Goal: Information Seeking & Learning: Find specific fact

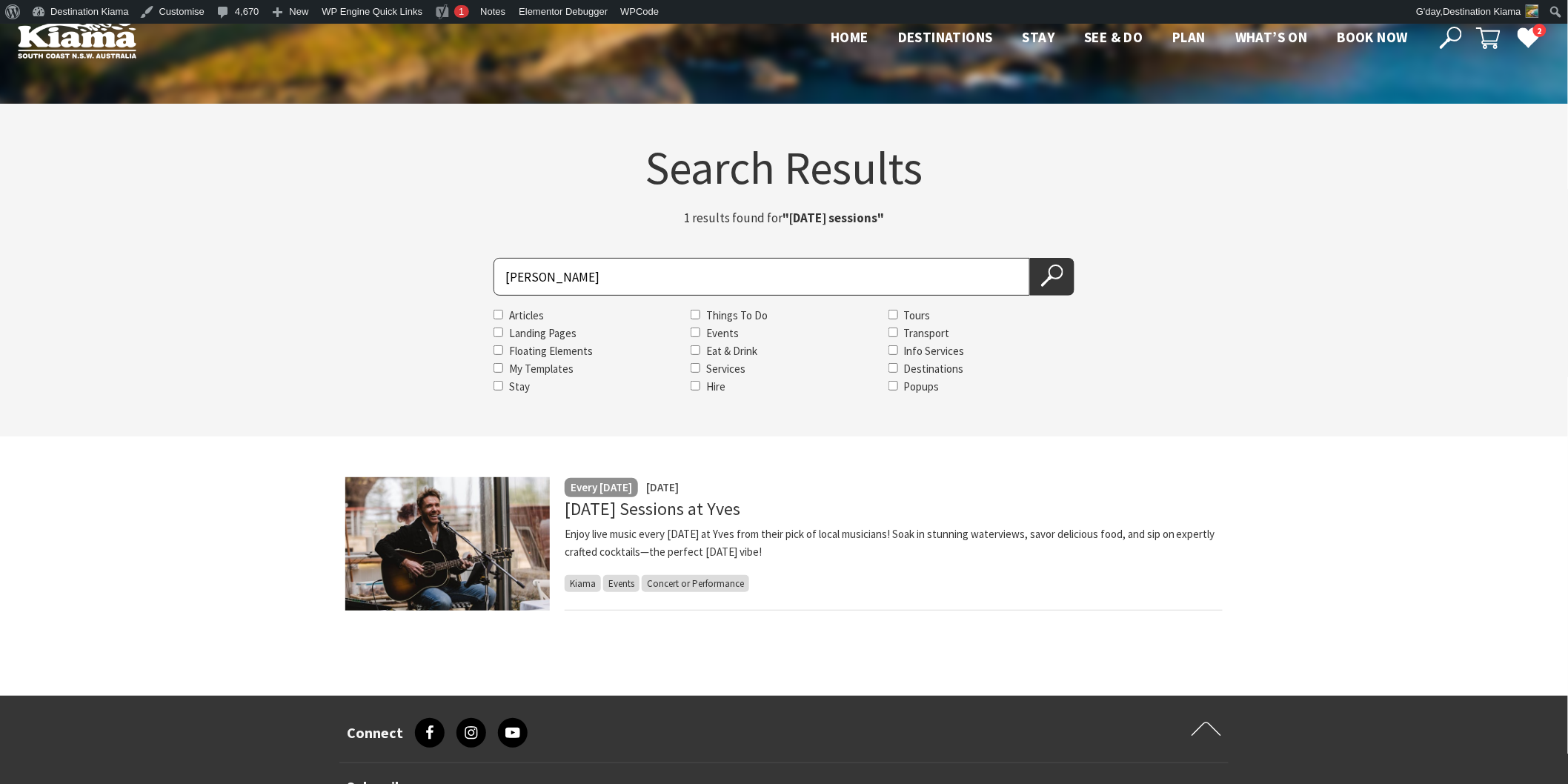
drag, startPoint x: 544, startPoint y: 273, endPoint x: 477, endPoint y: 302, distance: 73.0
click at [477, 302] on div "Search for [PERSON_NAME] Articles Landing Pages Floating Elements My Templates …" at bounding box center [784, 327] width 890 height 138
type input "[PERSON_NAME]"
click at [1030, 258] on button "Search Now" at bounding box center [1052, 277] width 44 height 38
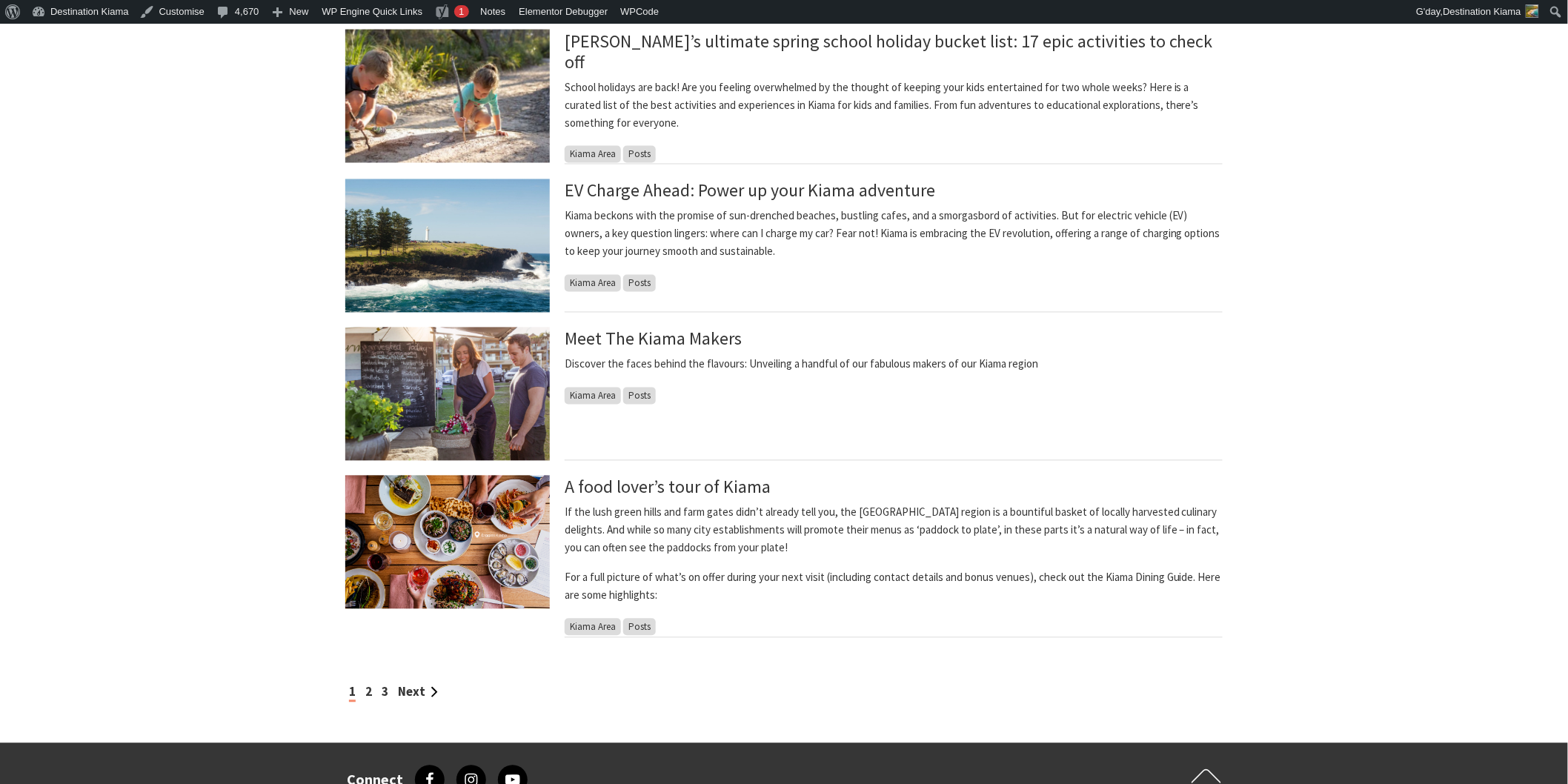
scroll to position [1070, 0]
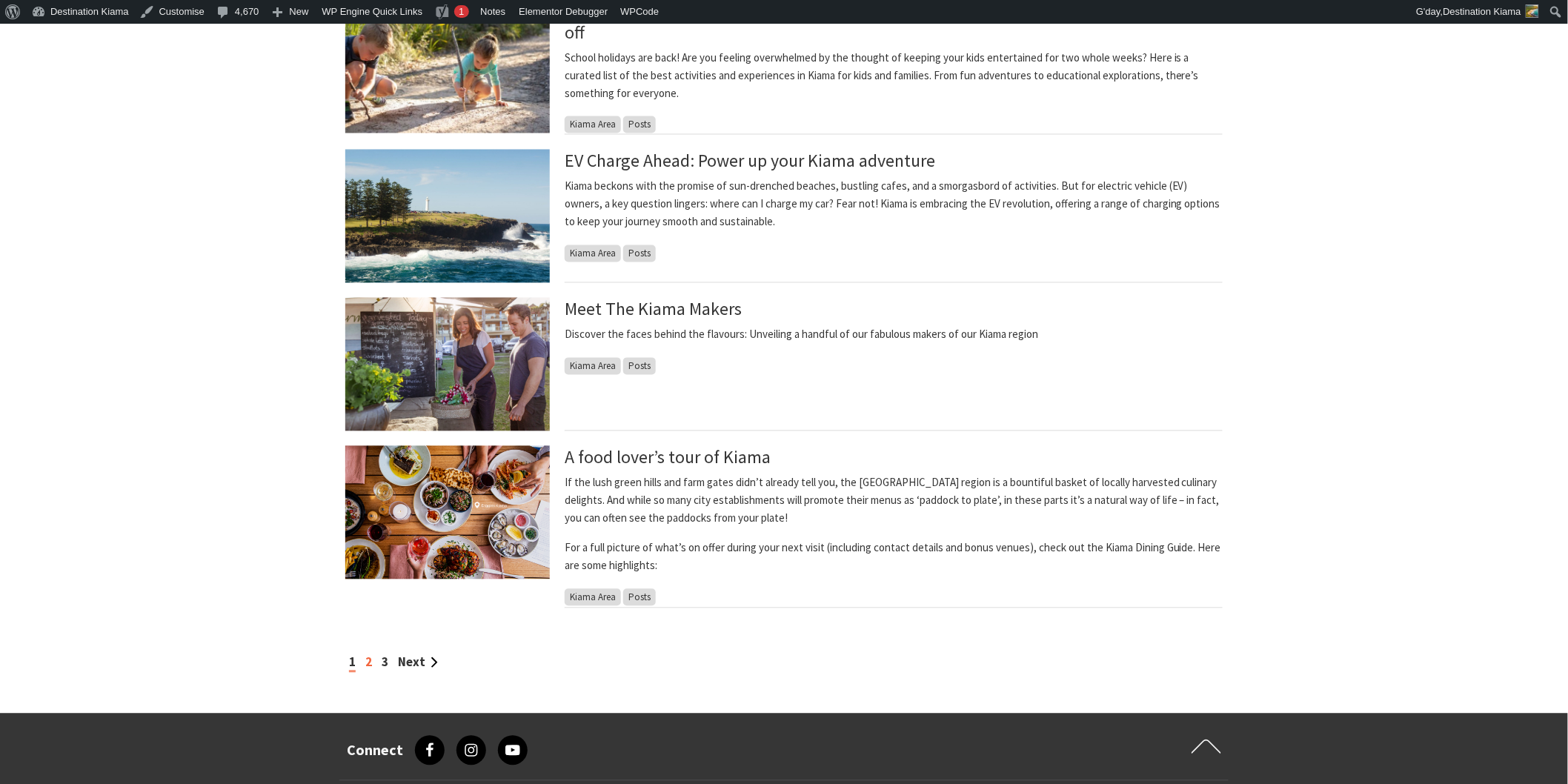
click at [371, 660] on link "2" at bounding box center [368, 663] width 6 height 17
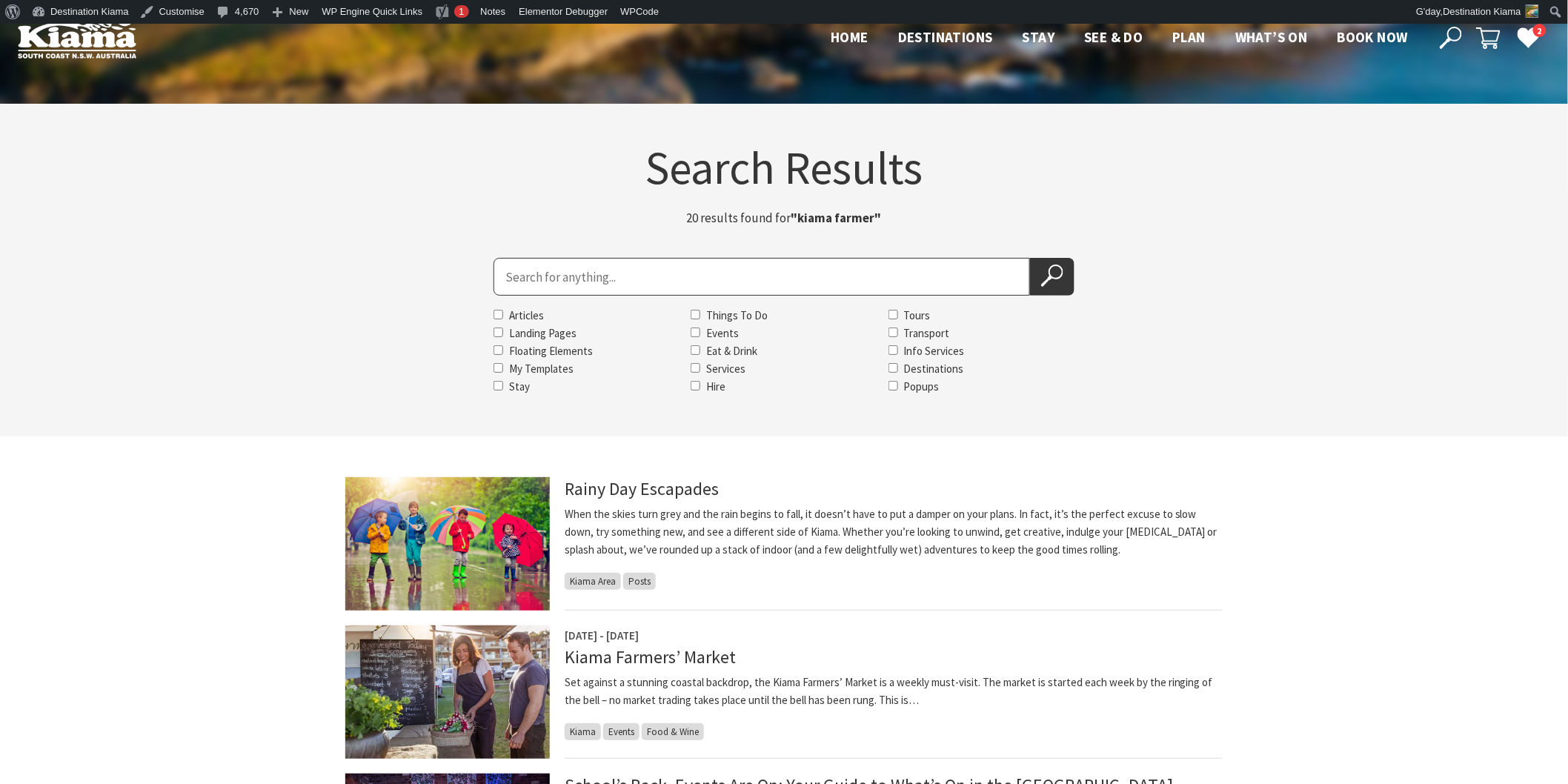
scroll to position [83, 0]
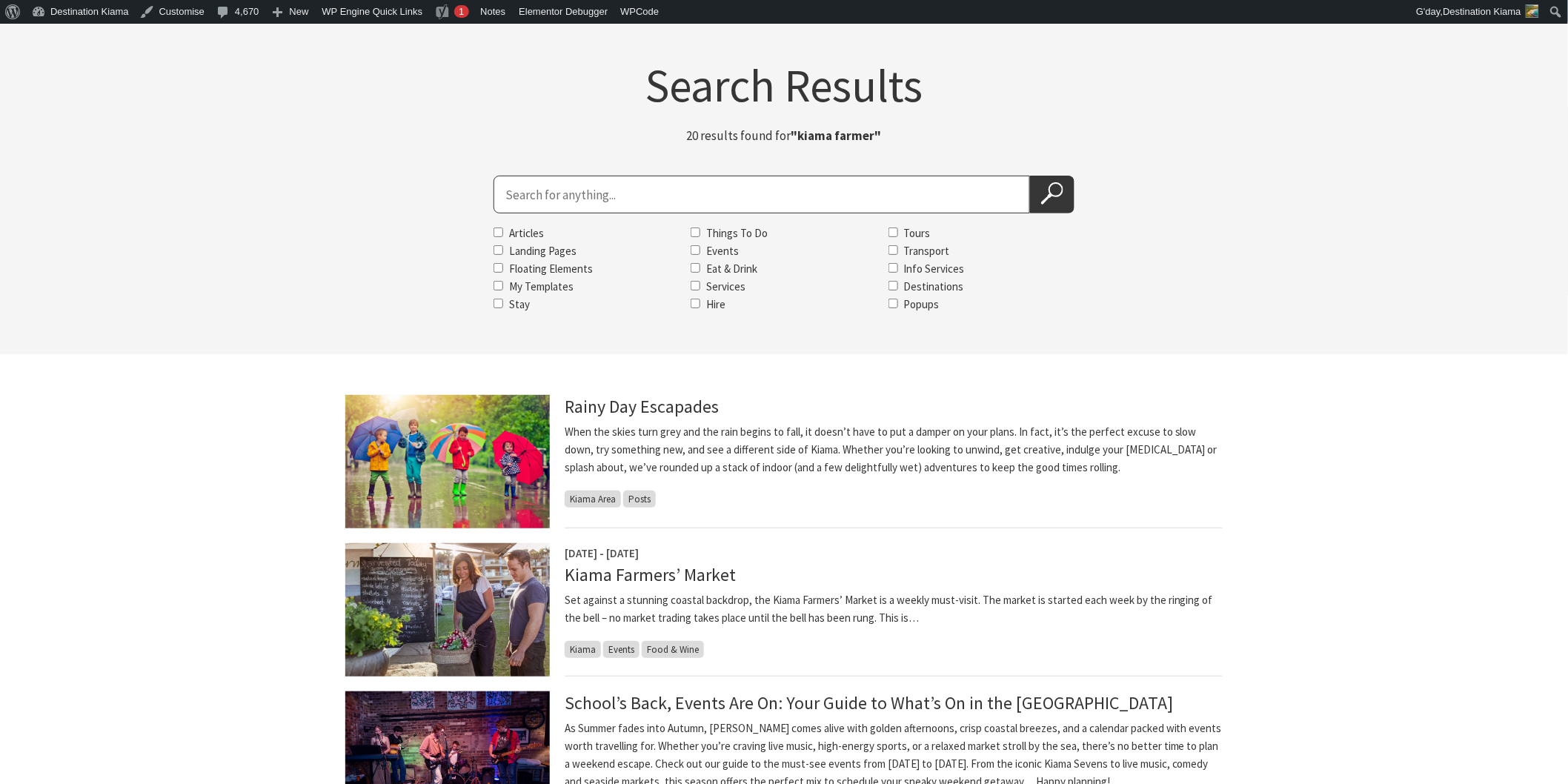
click at [513, 198] on input "Search for" at bounding box center [762, 194] width 536 height 38
type input "kiama i do"
click at [1030, 175] on button "Search Now" at bounding box center [1052, 194] width 44 height 38
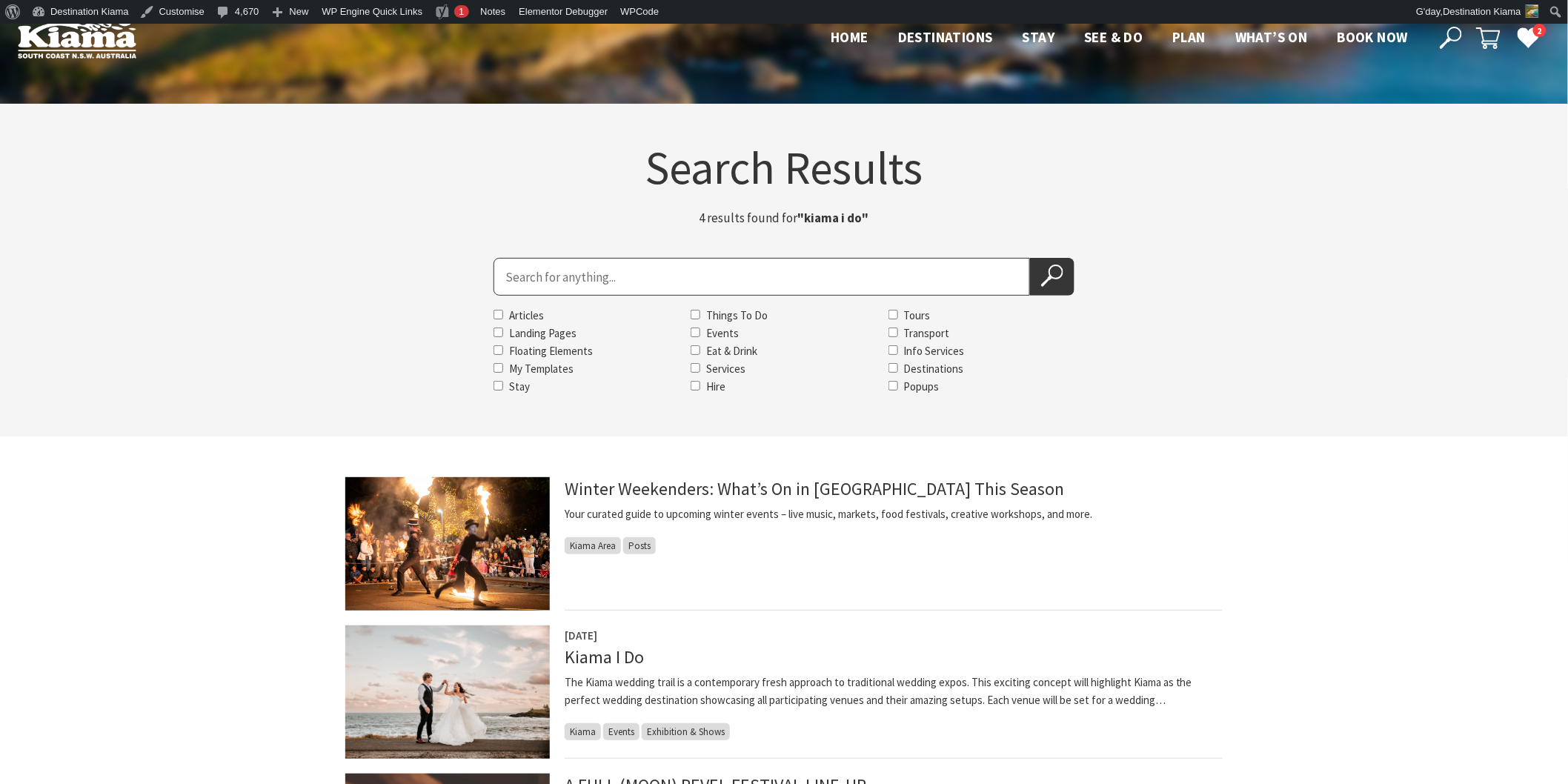
click at [515, 263] on input "Search for" at bounding box center [762, 277] width 536 height 38
type input "kiama seaside markets"
click at [1030, 258] on button "Search Now" at bounding box center [1052, 277] width 44 height 38
click at [1043, 271] on icon at bounding box center [1052, 275] width 22 height 22
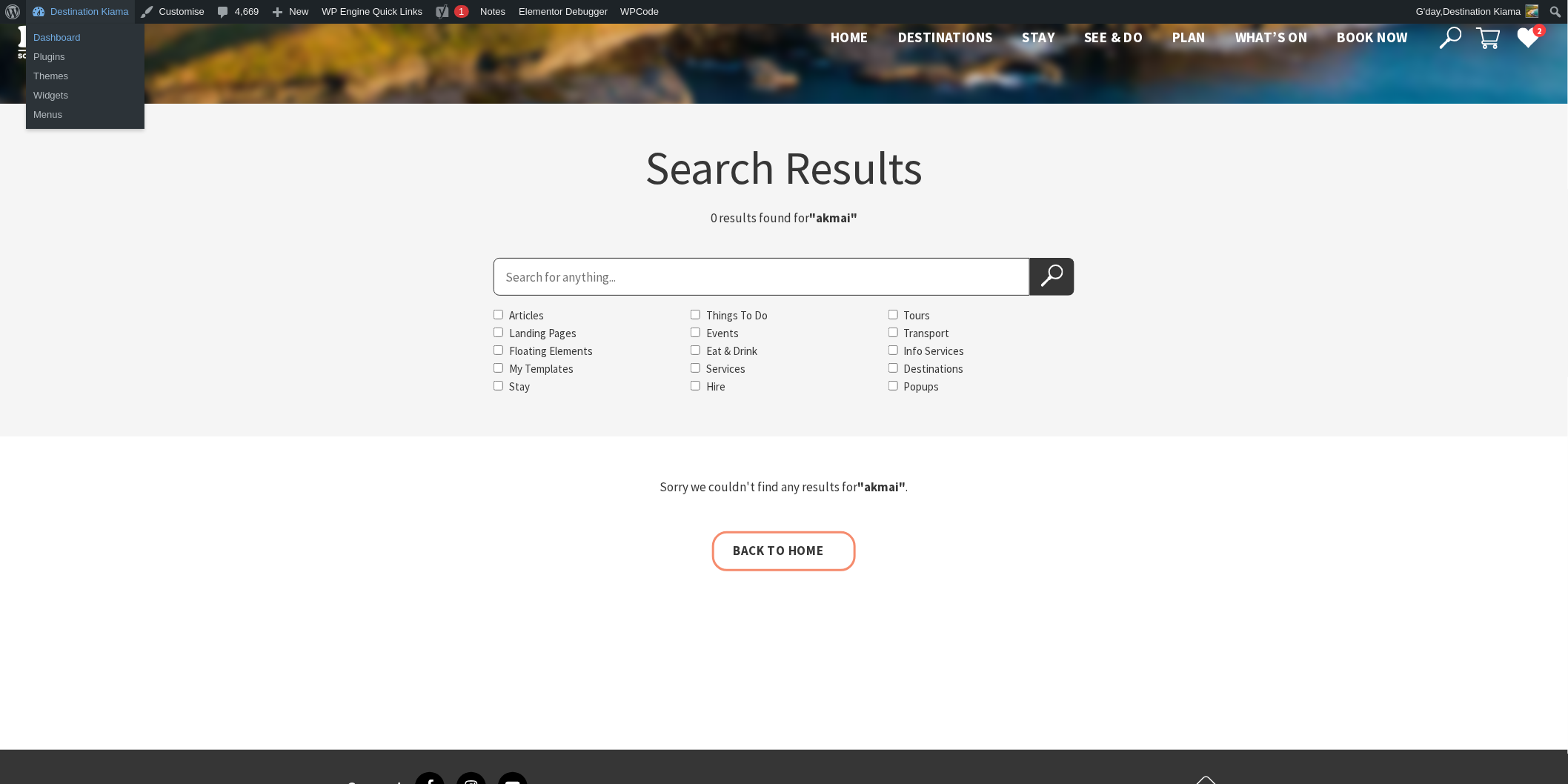
click at [55, 30] on link "Dashboard" at bounding box center [85, 37] width 118 height 19
